Goal: Transaction & Acquisition: Purchase product/service

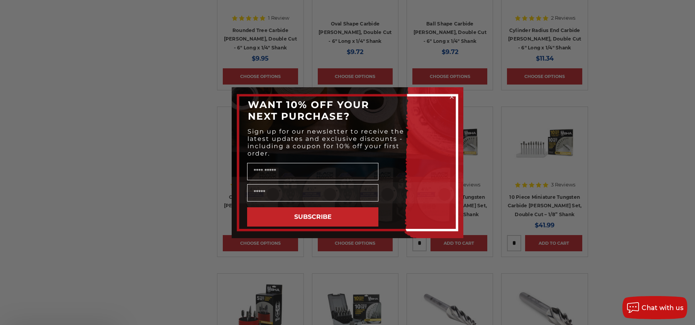
scroll to position [617, 0]
click at [453, 98] on icon "Close dialog" at bounding box center [451, 96] width 3 height 3
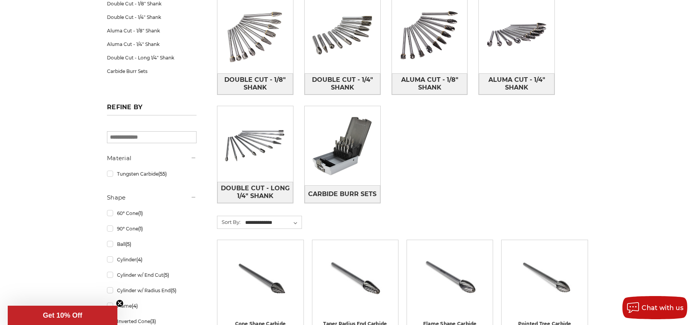
scroll to position [154, 0]
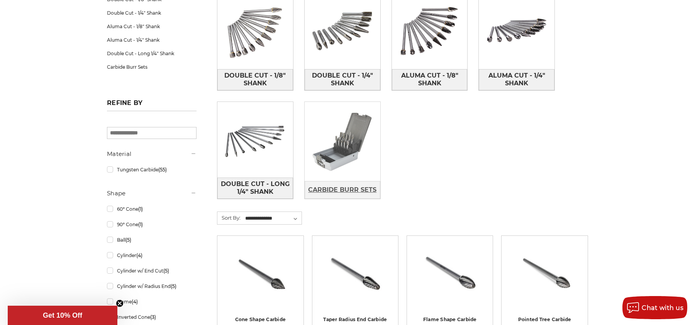
click at [330, 187] on span "Carbide Burr Sets" at bounding box center [342, 189] width 68 height 13
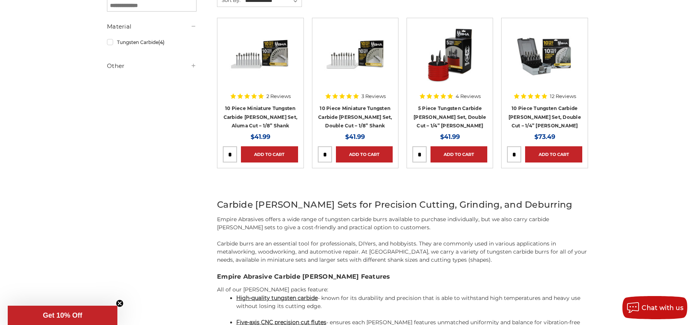
scroll to position [154, 0]
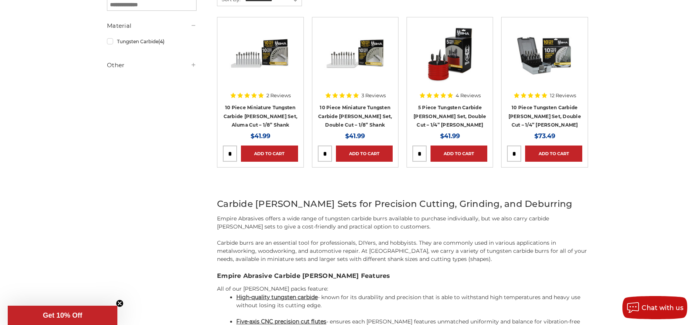
drag, startPoint x: 85, startPoint y: 118, endPoint x: 45, endPoint y: 48, distance: 80.5
